Goal: Find specific page/section: Find specific page/section

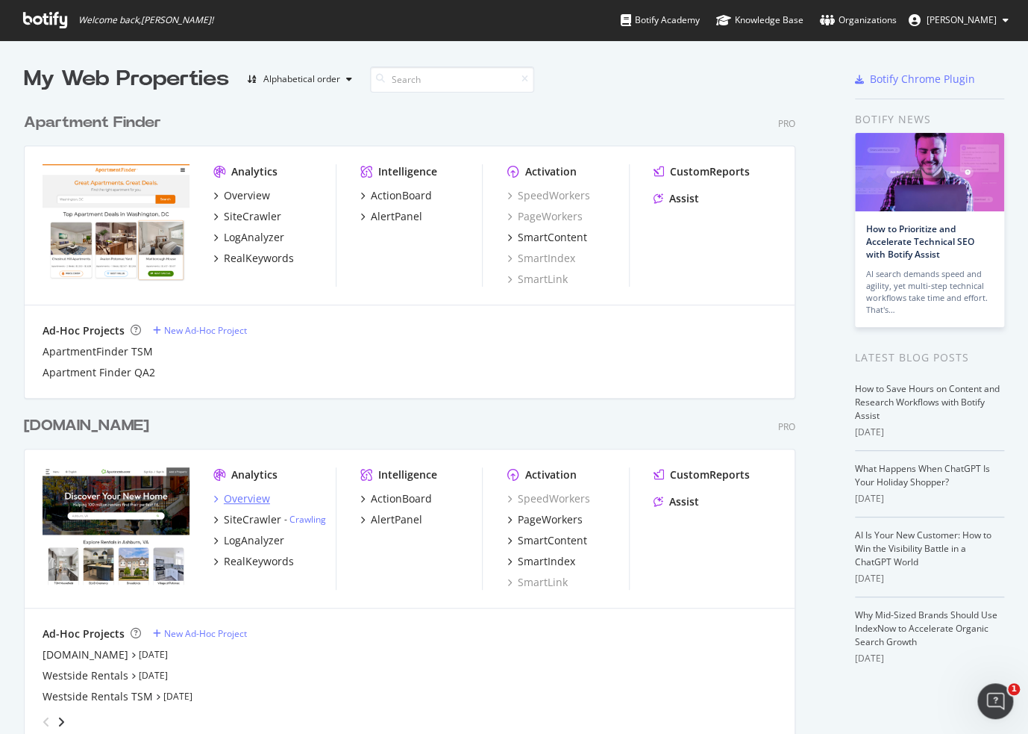
click at [243, 499] on div "Overview" at bounding box center [247, 498] width 46 height 15
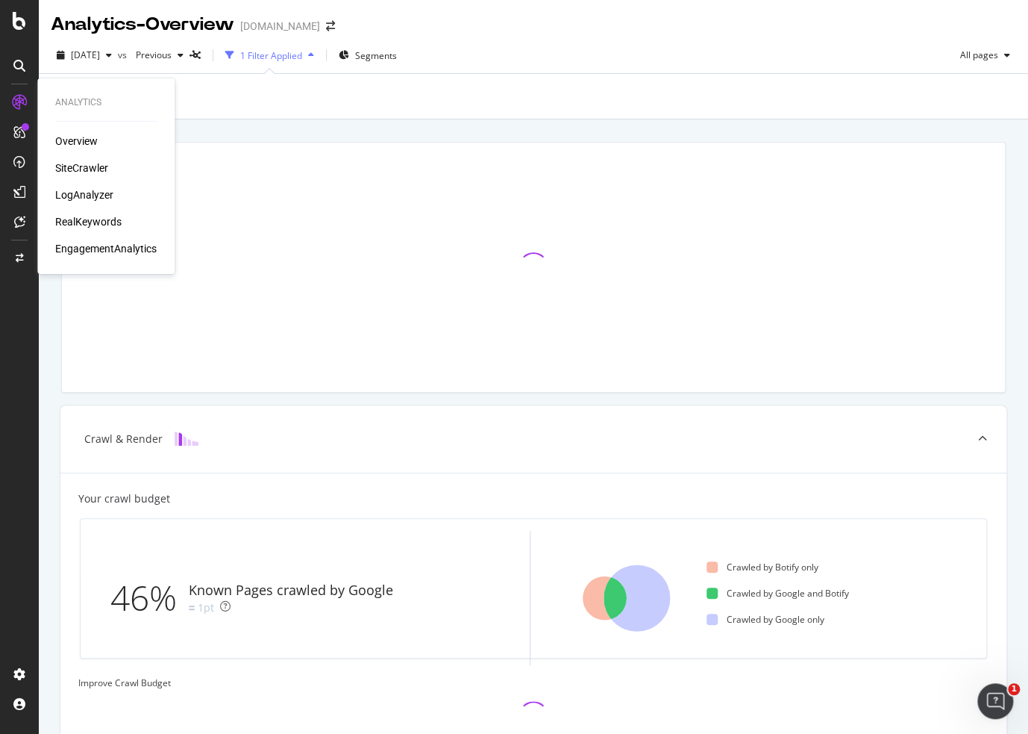
click at [90, 172] on div "SiteCrawler" at bounding box center [81, 167] width 53 height 15
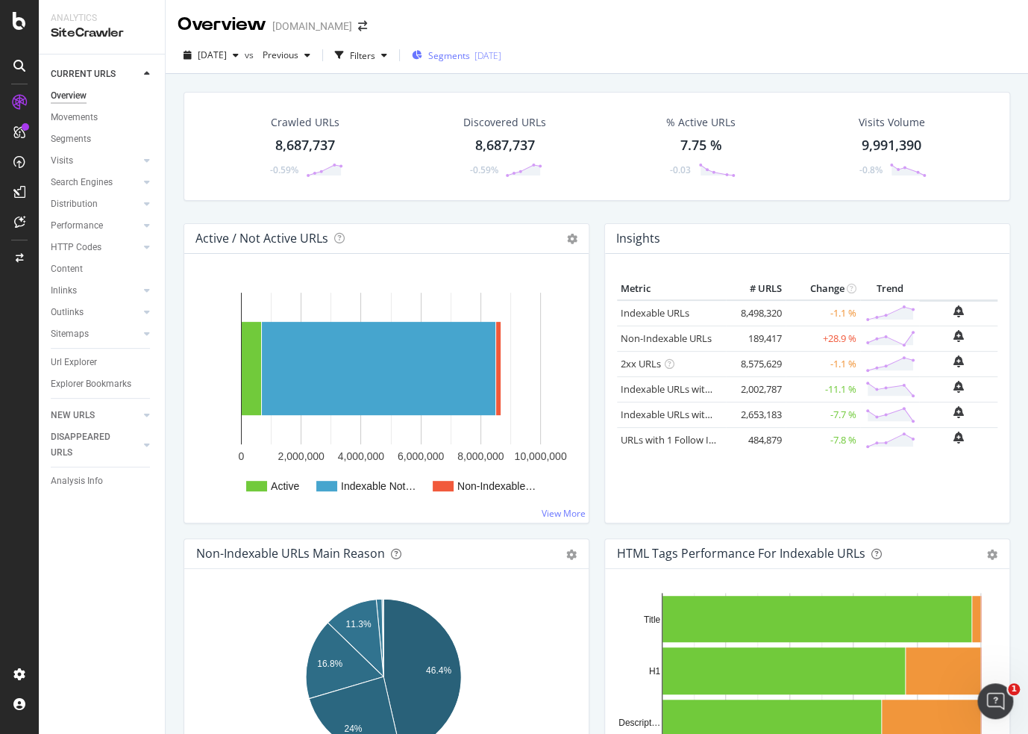
click at [470, 54] on span "Segments" at bounding box center [449, 55] width 42 height 13
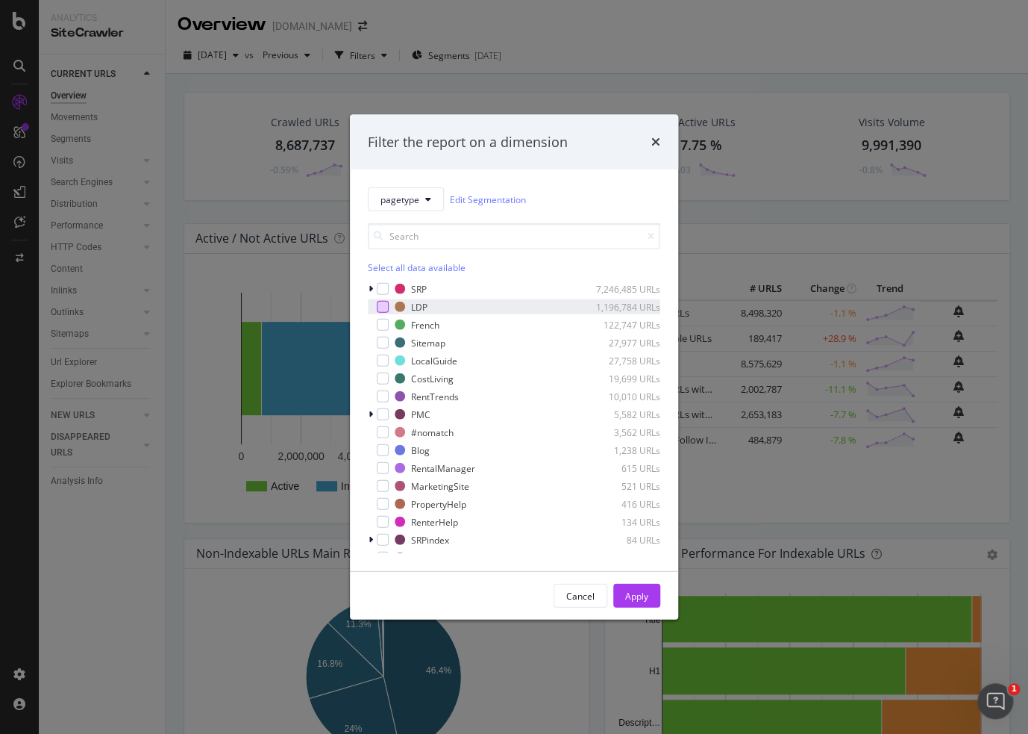
click at [384, 306] on div "modal" at bounding box center [383, 307] width 12 height 12
click at [640, 593] on div "Apply" at bounding box center [636, 595] width 23 height 13
